Goal: Entertainment & Leisure: Browse casually

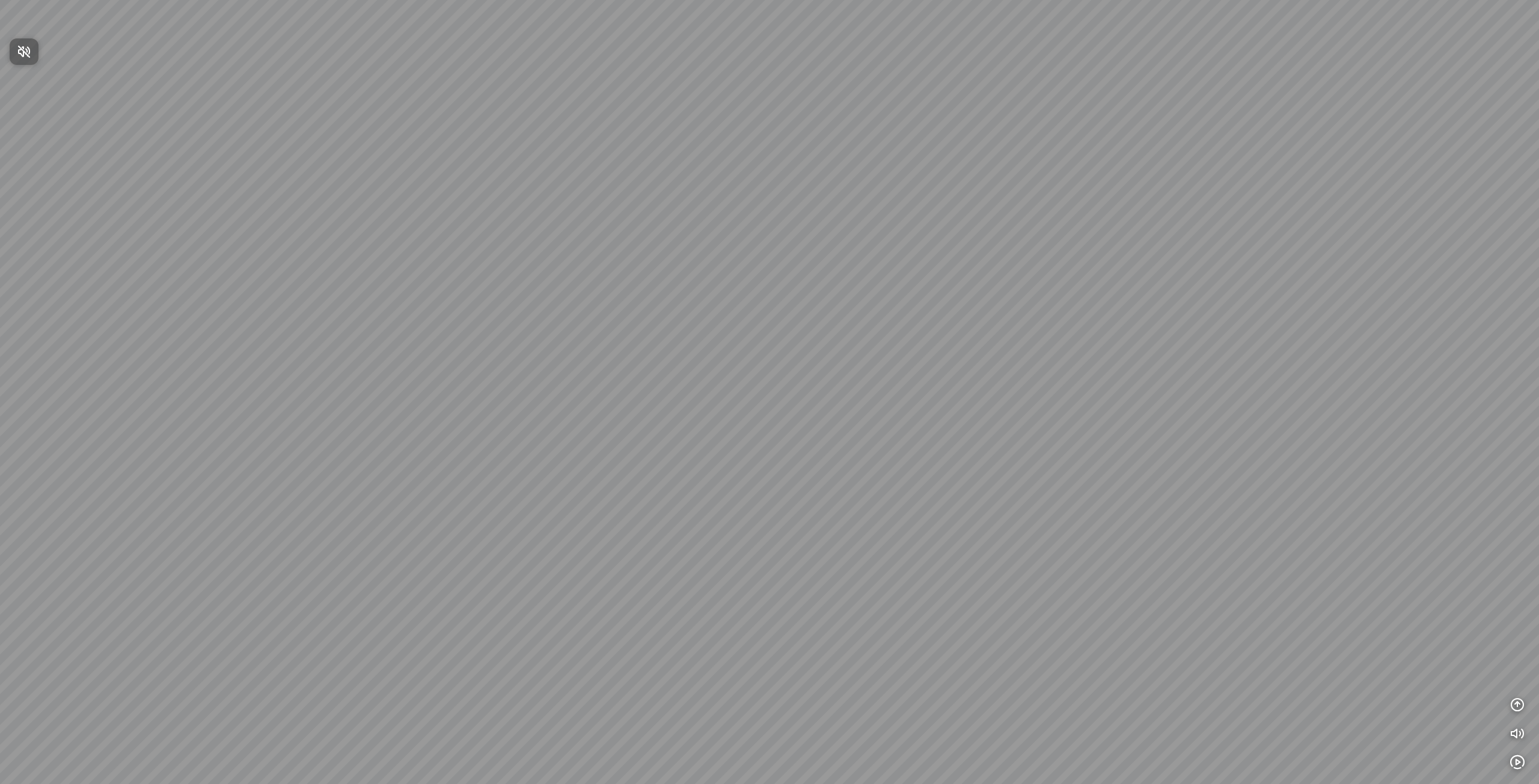
click at [31, 48] on span "Nhấn để bật âm thanh" at bounding box center [31, 51] width 0 height 15
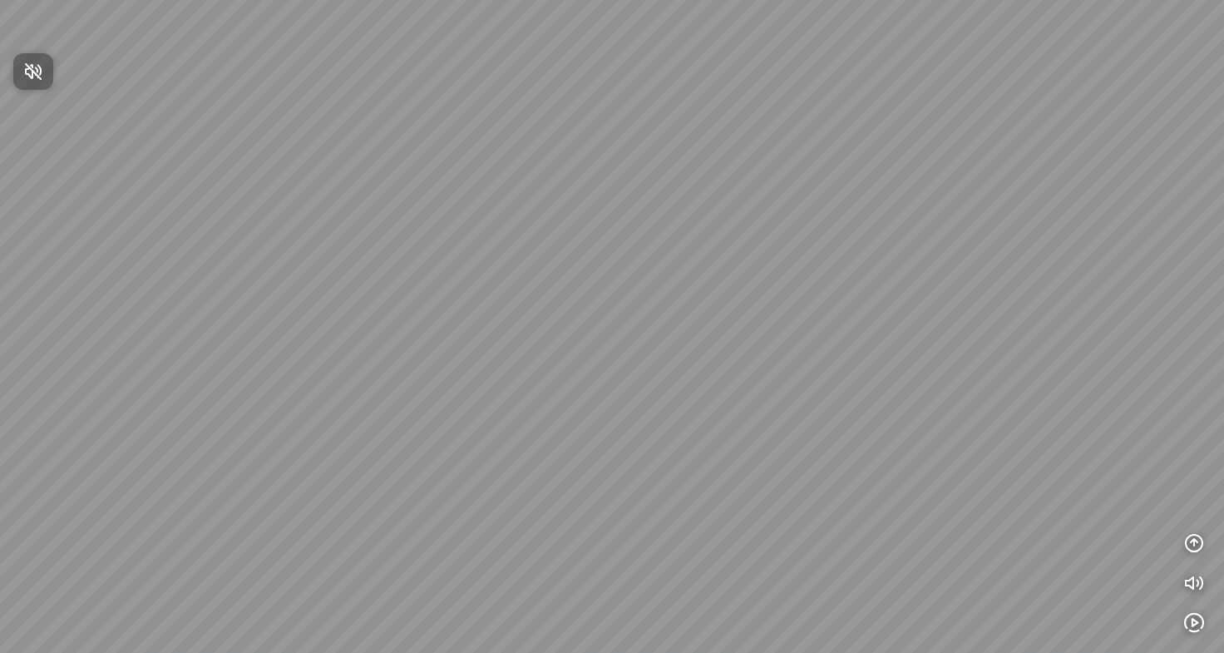
click at [27, 62] on icon "button" at bounding box center [33, 72] width 20 height 20
click at [35, 70] on icon "button" at bounding box center [33, 72] width 20 height 20
drag, startPoint x: 774, startPoint y: 372, endPoint x: 124, endPoint y: 288, distance: 655.8
click at [141, 288] on div at bounding box center [612, 326] width 1224 height 653
drag, startPoint x: 605, startPoint y: 332, endPoint x: 336, endPoint y: 371, distance: 272.3
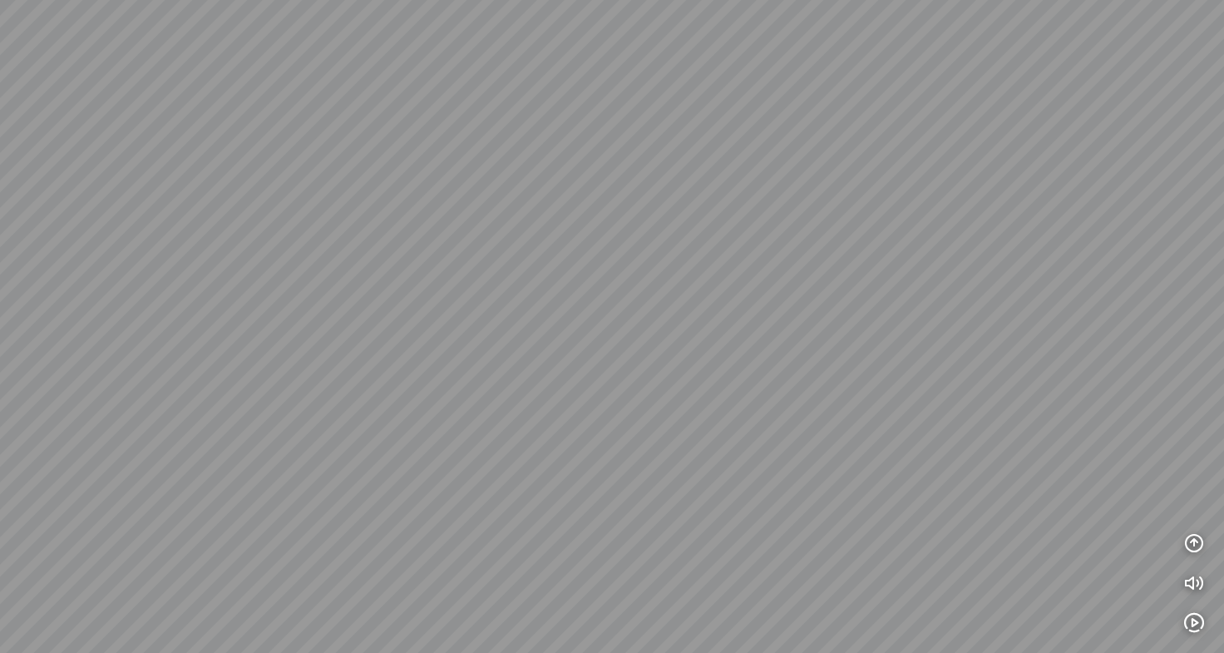
click at [361, 365] on div at bounding box center [612, 326] width 1224 height 653
drag, startPoint x: 567, startPoint y: 327, endPoint x: 629, endPoint y: 447, distance: 135.4
click at [630, 437] on div at bounding box center [612, 326] width 1224 height 653
drag, startPoint x: 629, startPoint y: 447, endPoint x: 492, endPoint y: 353, distance: 165.6
click at [492, 353] on div at bounding box center [612, 326] width 1224 height 653
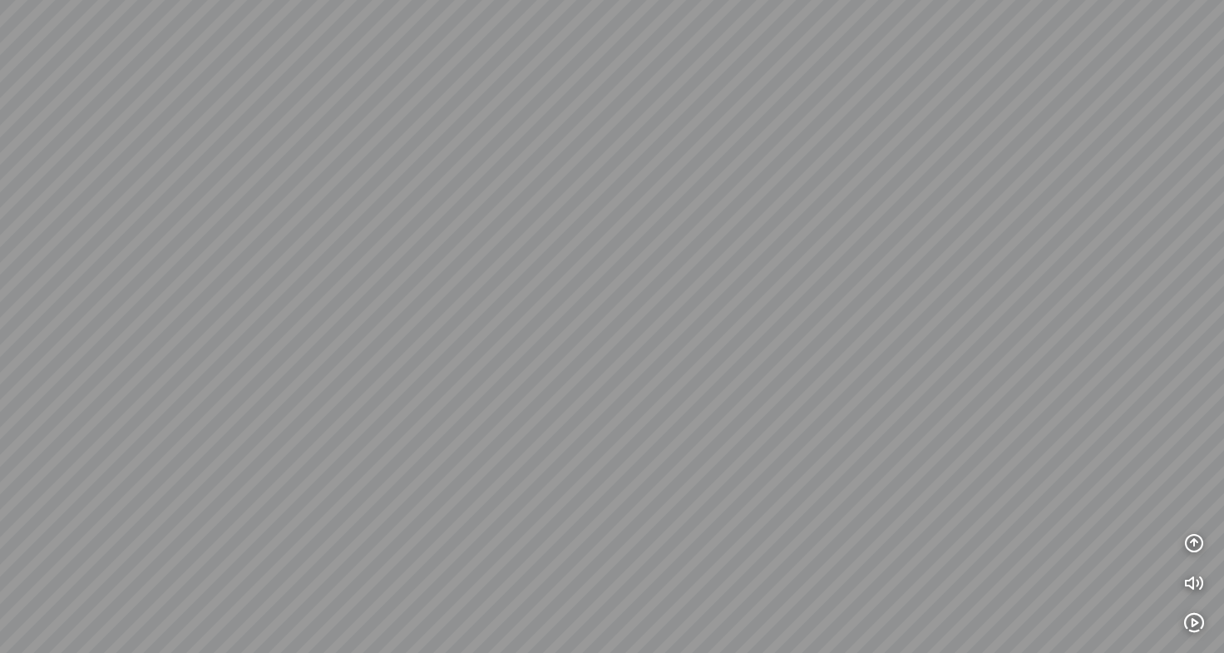
drag, startPoint x: 504, startPoint y: 340, endPoint x: 843, endPoint y: 332, distance: 339.4
click at [750, 332] on div at bounding box center [612, 326] width 1224 height 653
drag, startPoint x: 838, startPoint y: 337, endPoint x: 556, endPoint y: 303, distance: 284.0
click at [572, 304] on div at bounding box center [612, 326] width 1224 height 653
drag, startPoint x: 640, startPoint y: 378, endPoint x: 474, endPoint y: 235, distance: 218.2
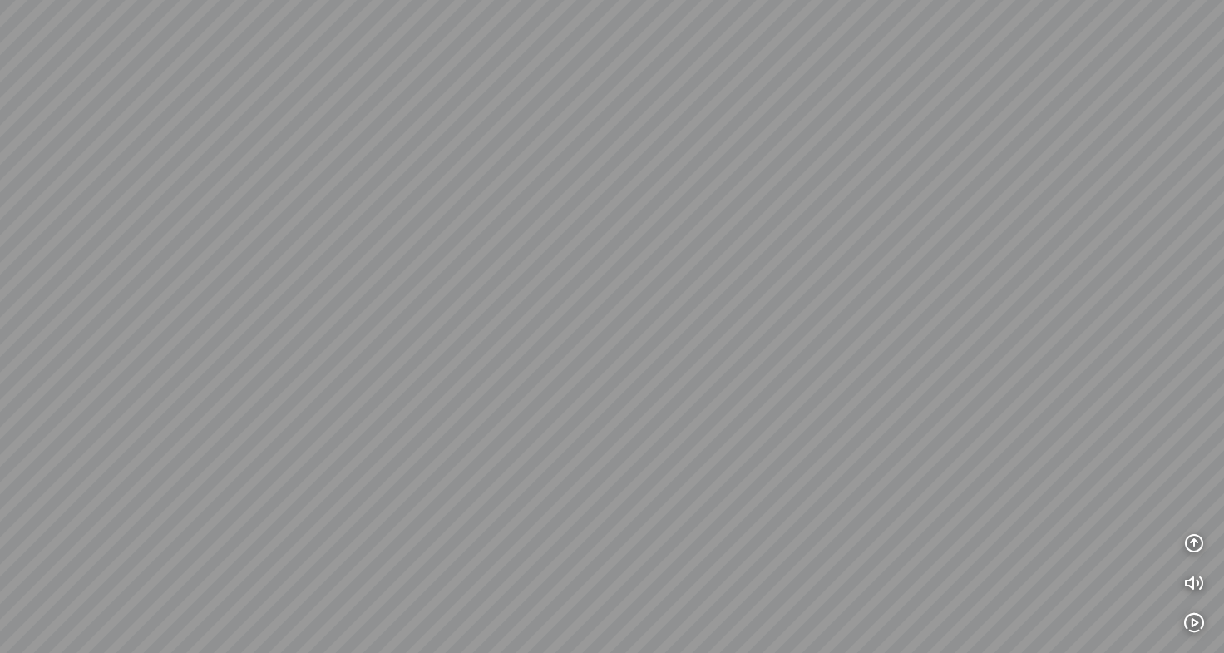
click at [477, 234] on div at bounding box center [612, 326] width 1224 height 653
drag, startPoint x: 731, startPoint y: 266, endPoint x: 324, endPoint y: 319, distance: 410.9
click at [324, 319] on div at bounding box center [612, 326] width 1224 height 653
drag, startPoint x: 576, startPoint y: 299, endPoint x: 437, endPoint y: 350, distance: 148.7
click at [437, 350] on div at bounding box center [612, 326] width 1224 height 653
